Goal: Task Accomplishment & Management: Manage account settings

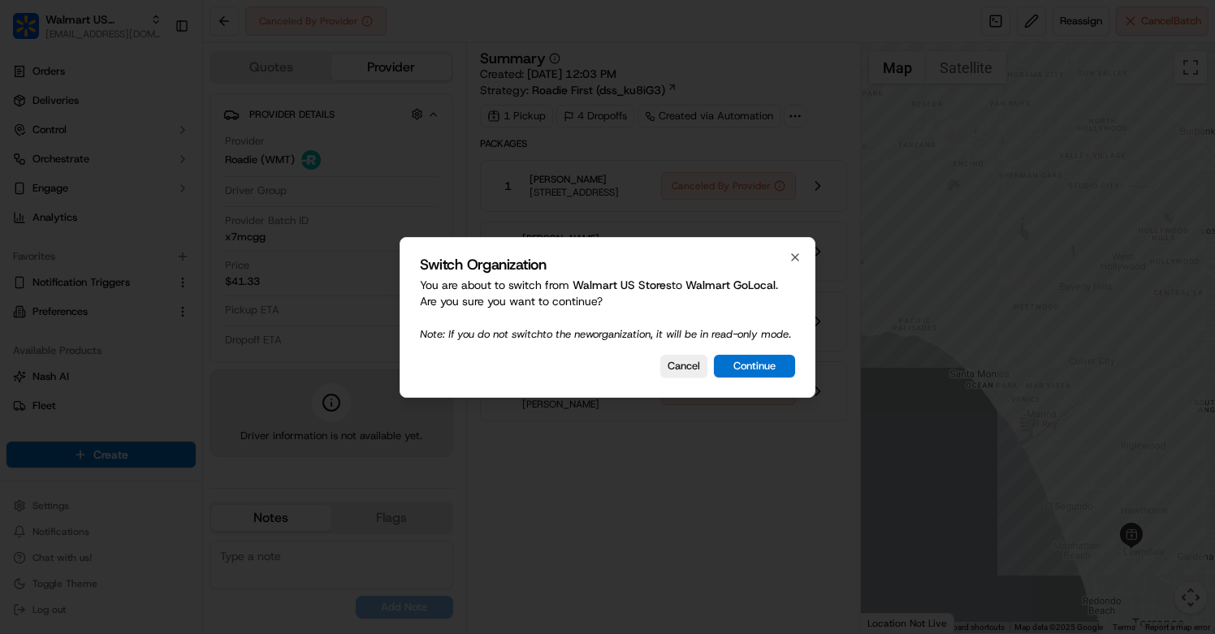
click at [759, 387] on div "Switch Organization You are about to switch from Walmart US Stores to Walmart G…" at bounding box center [608, 317] width 416 height 161
click at [760, 378] on button "Continue" at bounding box center [754, 366] width 81 height 23
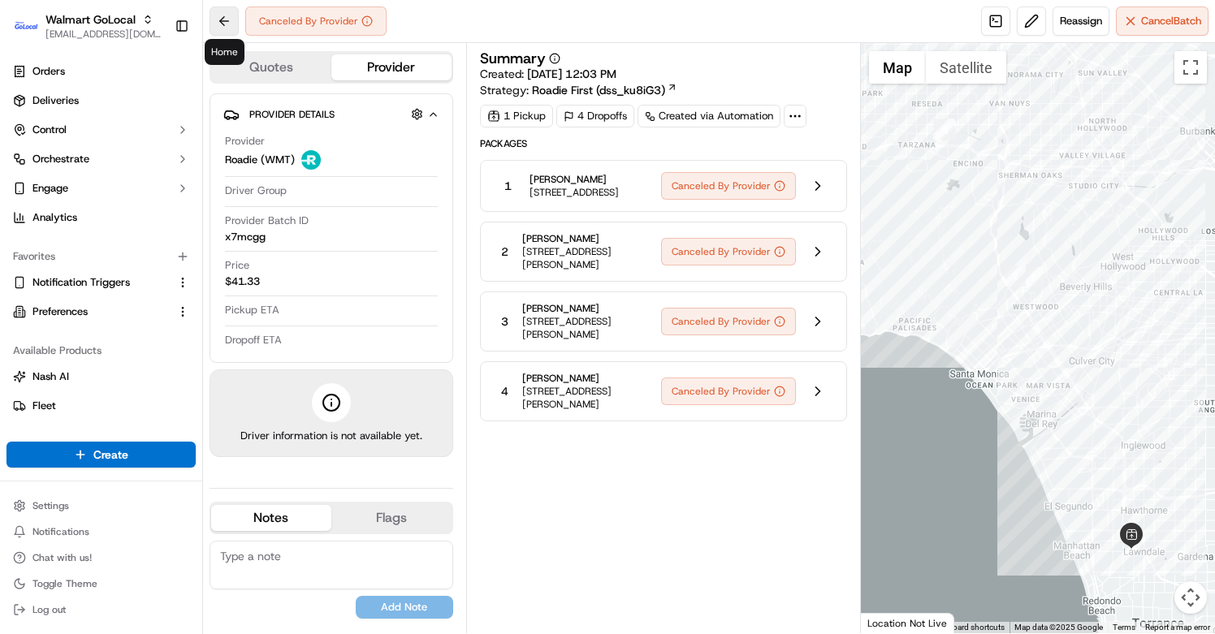
click at [232, 27] on button at bounding box center [224, 20] width 29 height 29
